Goal: Task Accomplishment & Management: Manage account settings

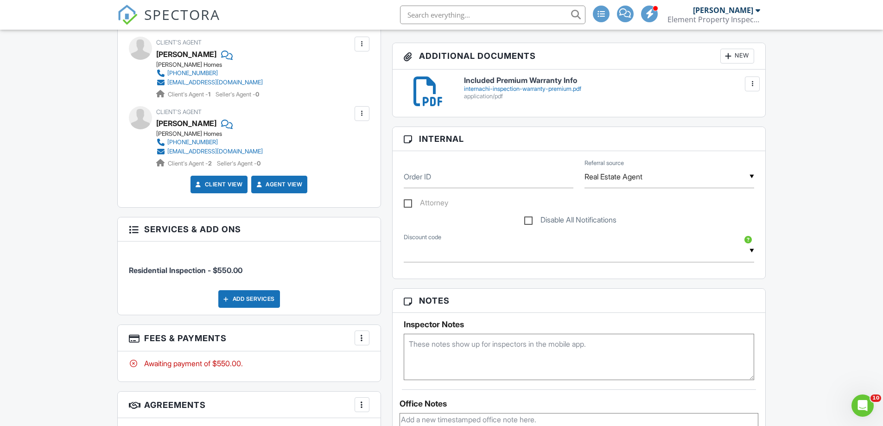
scroll to position [232, 0]
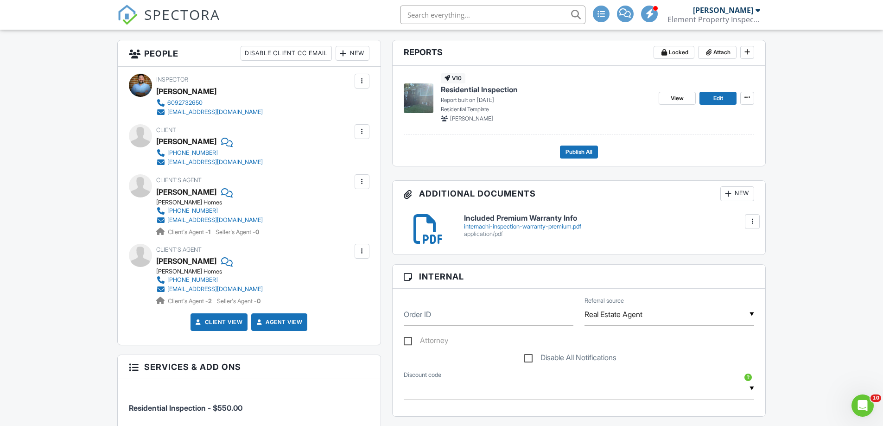
click at [361, 133] on div at bounding box center [362, 131] width 9 height 9
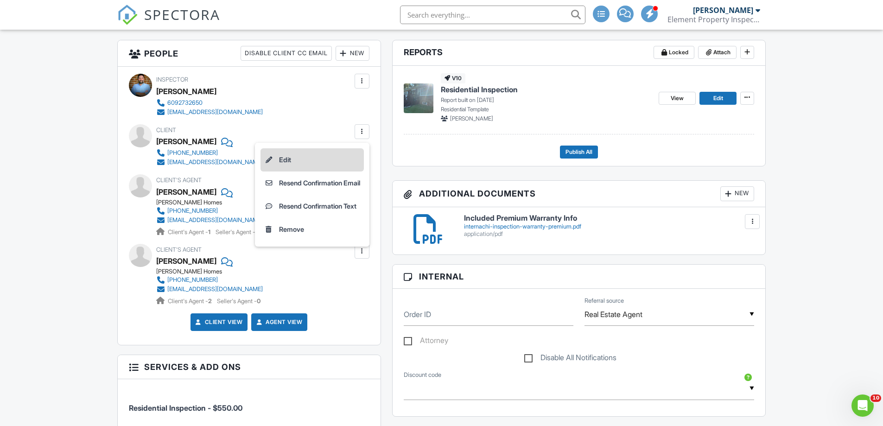
click at [279, 158] on li "Edit" at bounding box center [312, 159] width 103 height 23
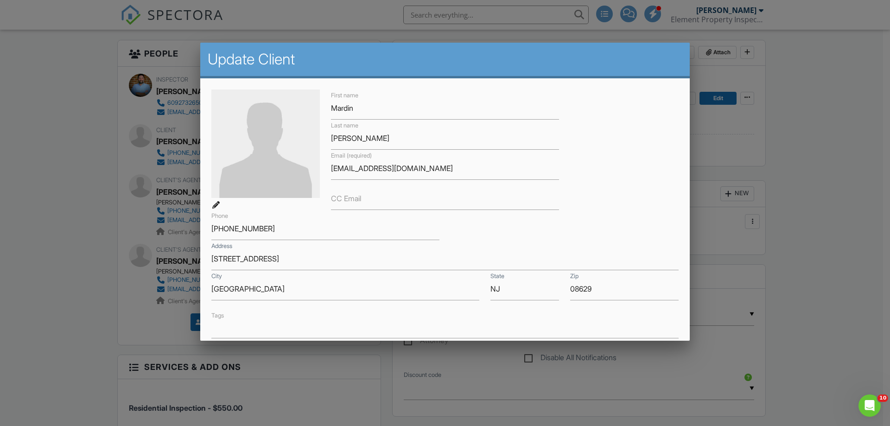
click at [607, 84] on div "First name [PERSON_NAME] Last name [PERSON_NAME] Email (required) [EMAIL_ADDRES…" at bounding box center [445, 291] width 490 height 426
click at [848, 251] on div at bounding box center [445, 220] width 890 height 533
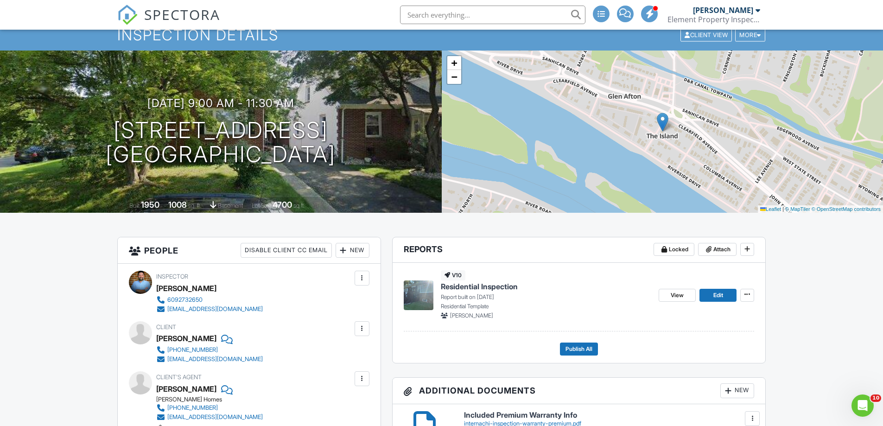
scroll to position [0, 0]
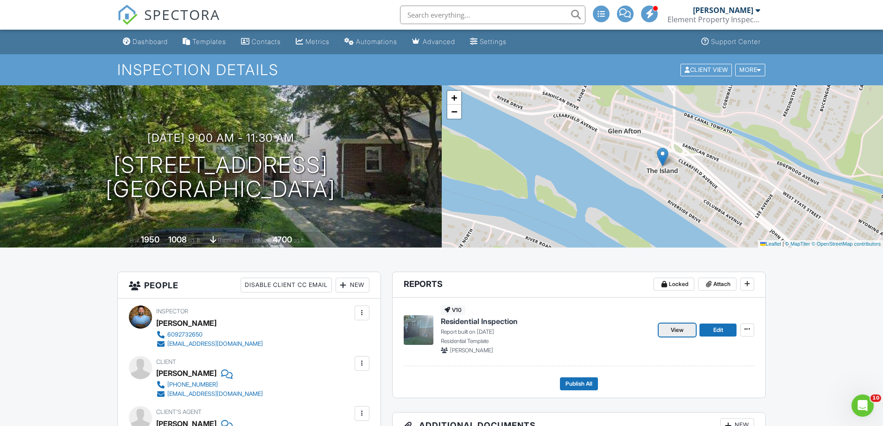
click at [685, 332] on link "View" at bounding box center [677, 330] width 37 height 13
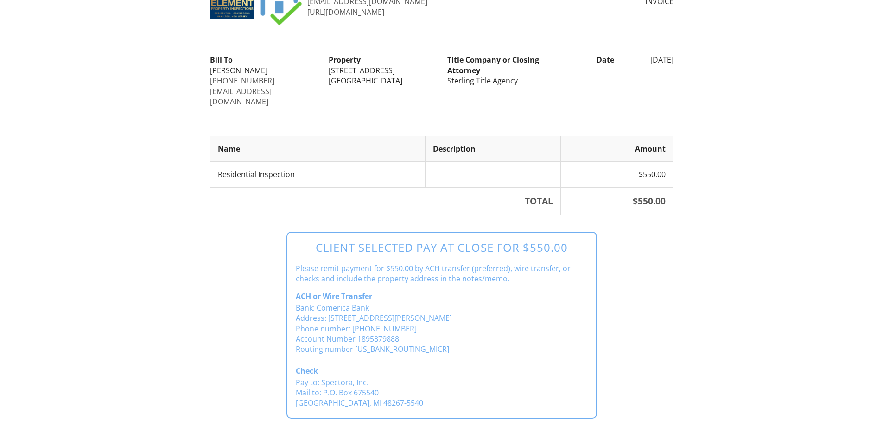
scroll to position [119, 0]
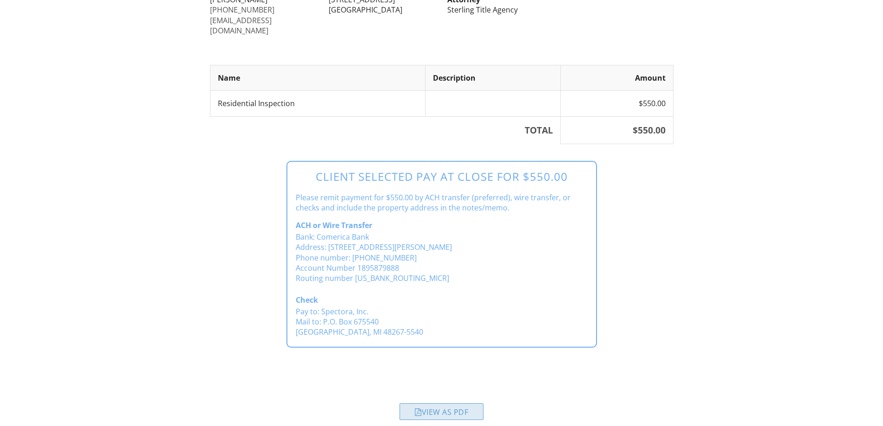
click at [454, 403] on div "View as PDF" at bounding box center [442, 411] width 84 height 17
